Goal: Transaction & Acquisition: Purchase product/service

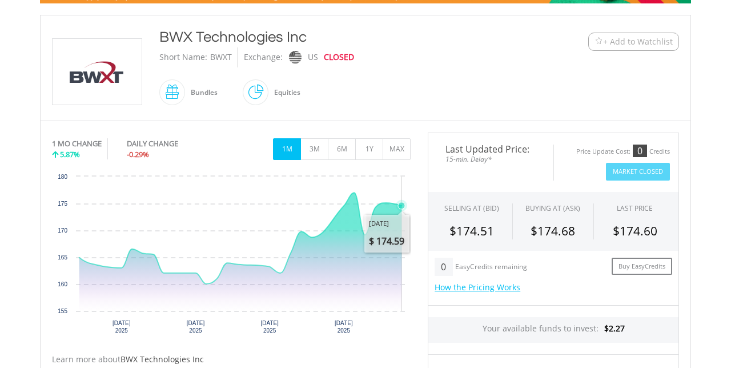
scroll to position [235, 0]
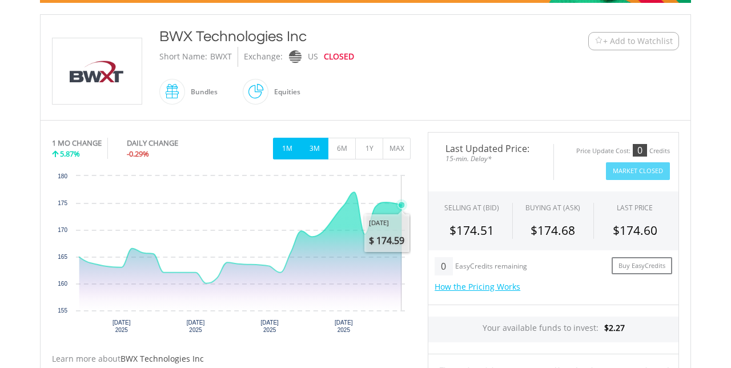
click at [315, 149] on button "3M" at bounding box center [314, 149] width 28 height 22
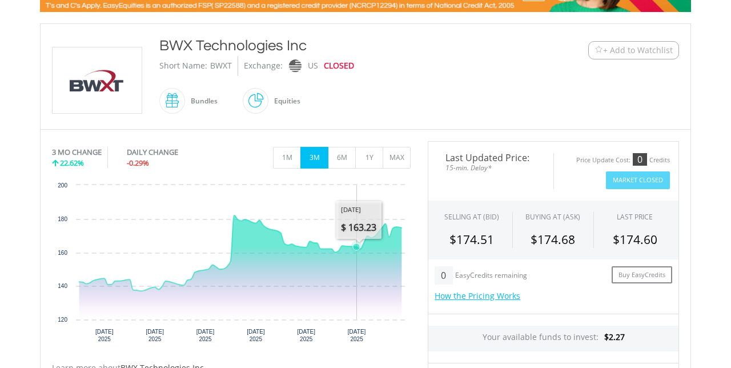
scroll to position [205, 0]
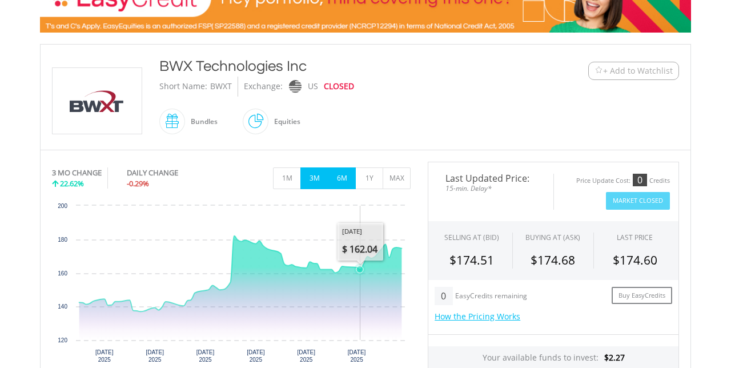
click at [341, 175] on button "6M" at bounding box center [342, 178] width 28 height 22
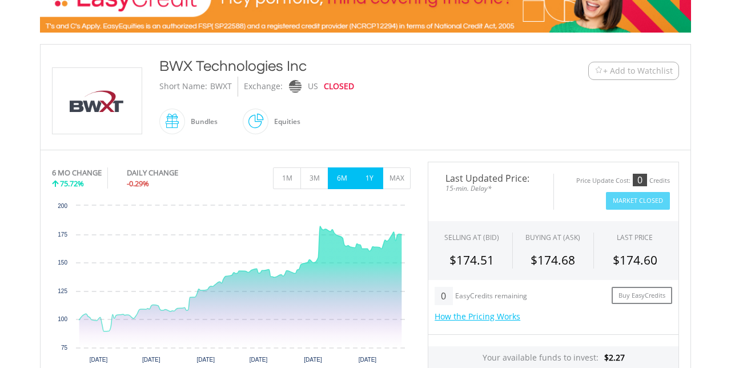
click at [368, 176] on button "1Y" at bounding box center [369, 178] width 28 height 22
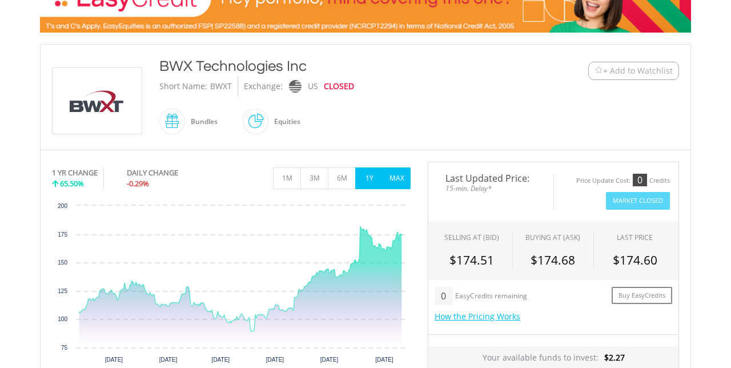
click at [401, 175] on button "MAX" at bounding box center [396, 178] width 28 height 22
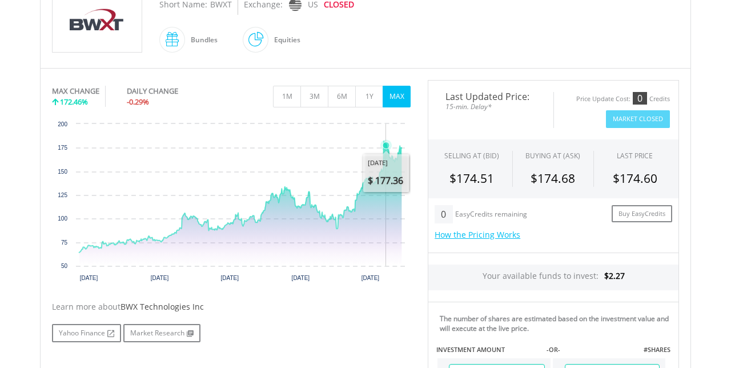
scroll to position [335, 0]
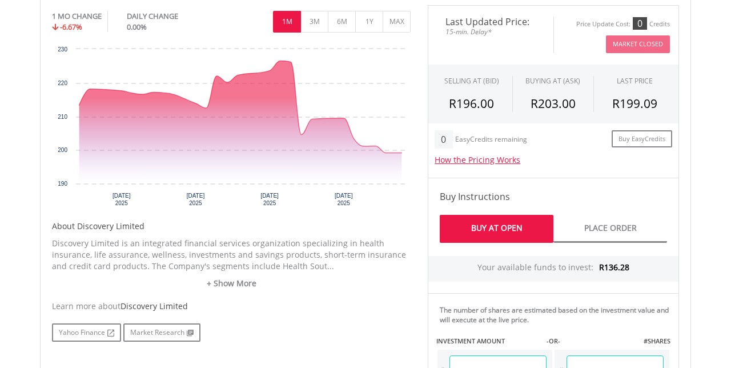
scroll to position [390, 0]
click at [311, 19] on button "3M" at bounding box center [314, 22] width 28 height 22
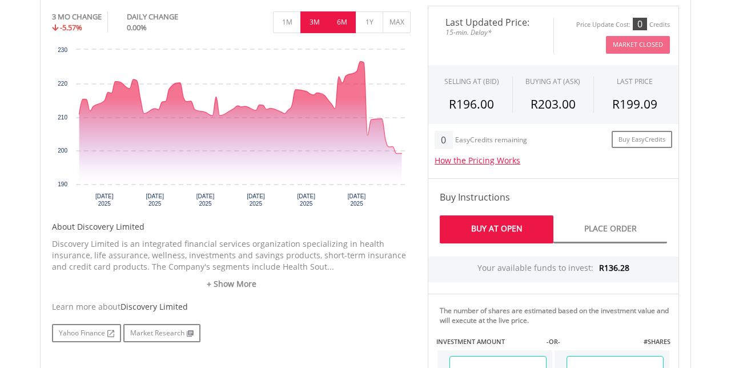
click at [338, 20] on button "6M" at bounding box center [342, 22] width 28 height 22
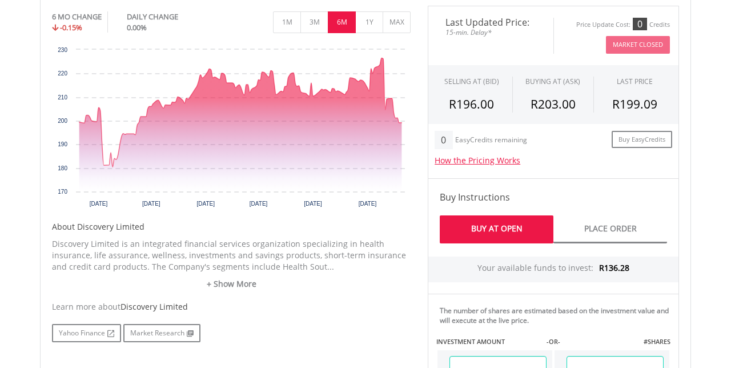
click at [242, 283] on link "+ Show More" at bounding box center [231, 283] width 358 height 11
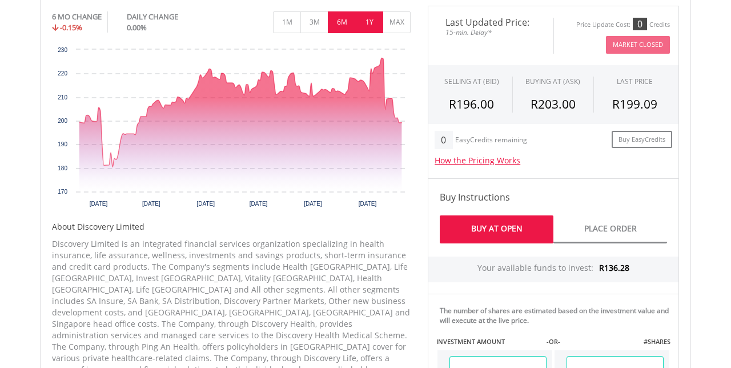
click at [369, 25] on button "1Y" at bounding box center [369, 22] width 28 height 22
